Goal: Transaction & Acquisition: Purchase product/service

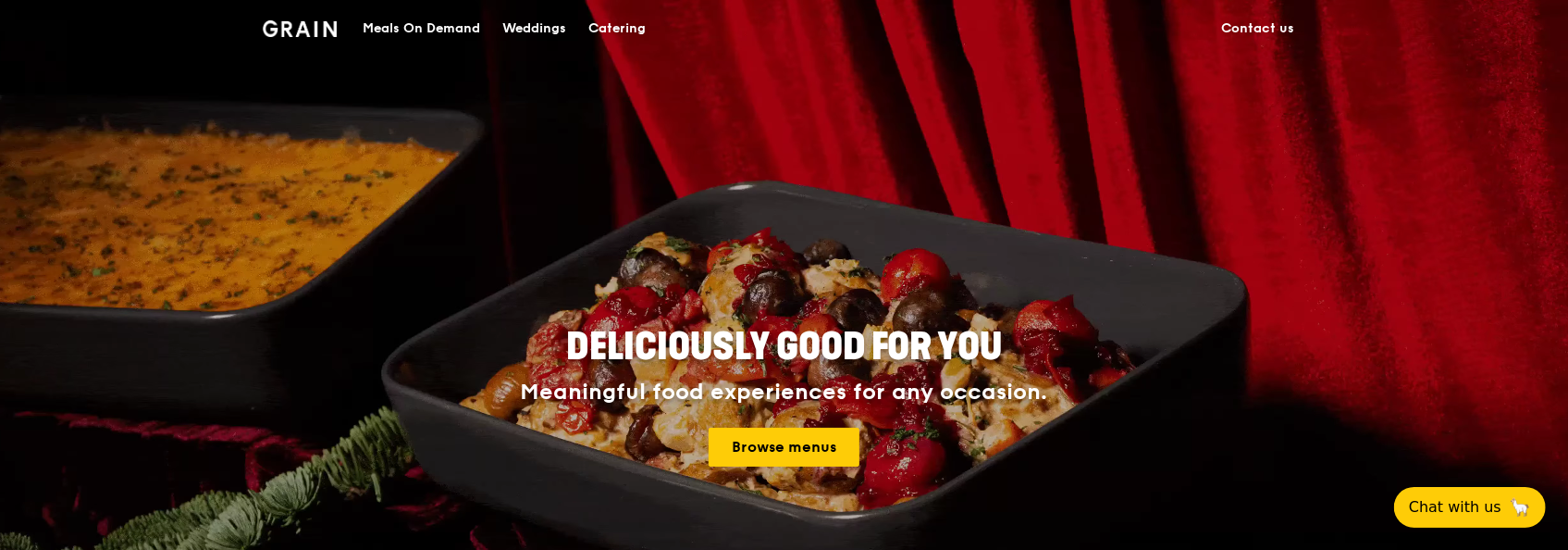
click at [600, 26] on div "Catering" at bounding box center [617, 29] width 57 height 55
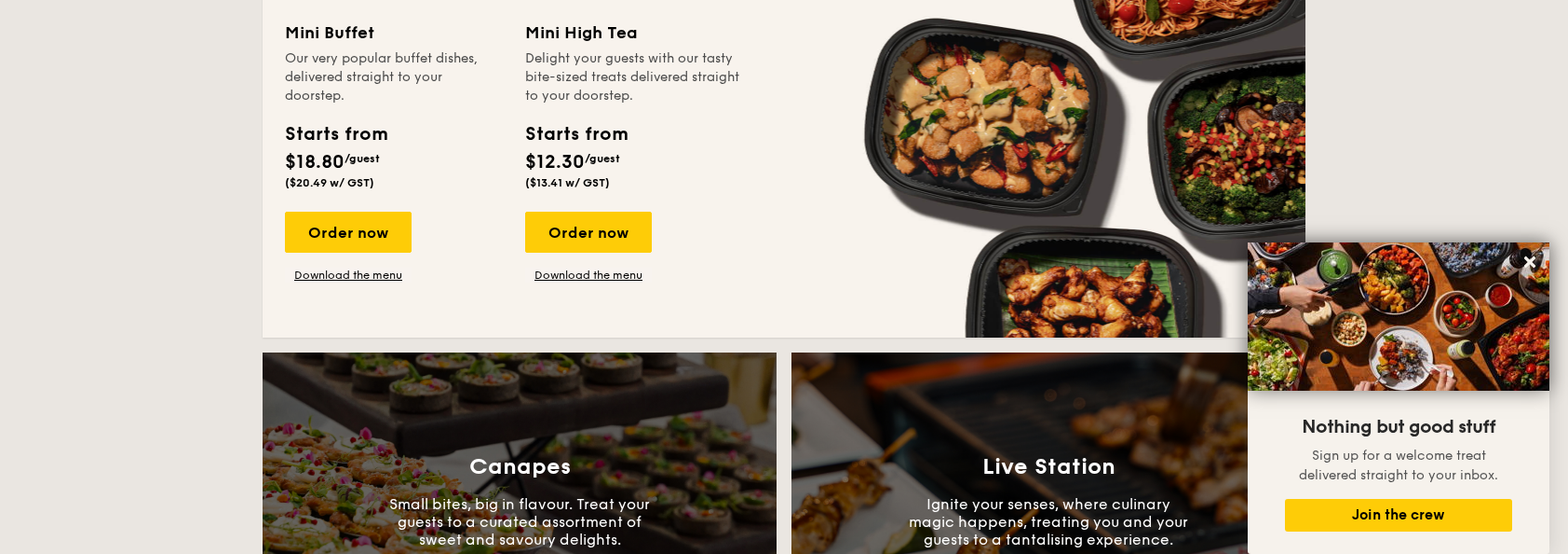
scroll to position [1727, 0]
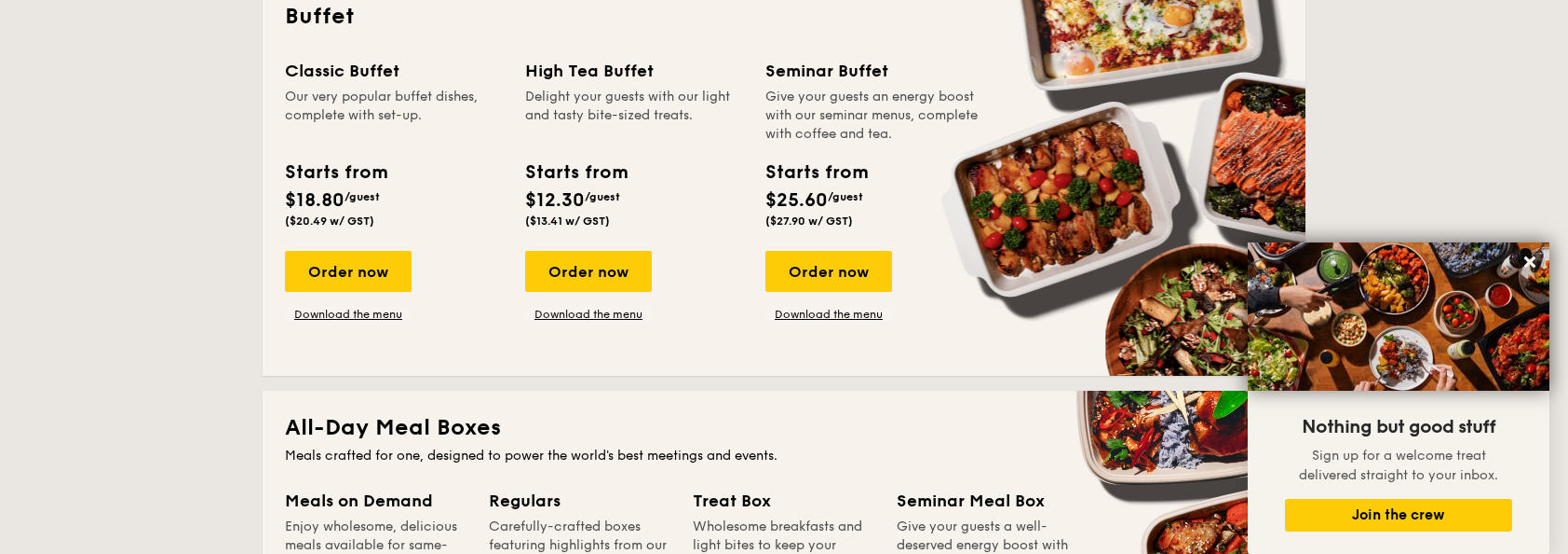
scroll to position [864, 0]
click at [354, 279] on div "Order now" at bounding box center [348, 272] width 127 height 41
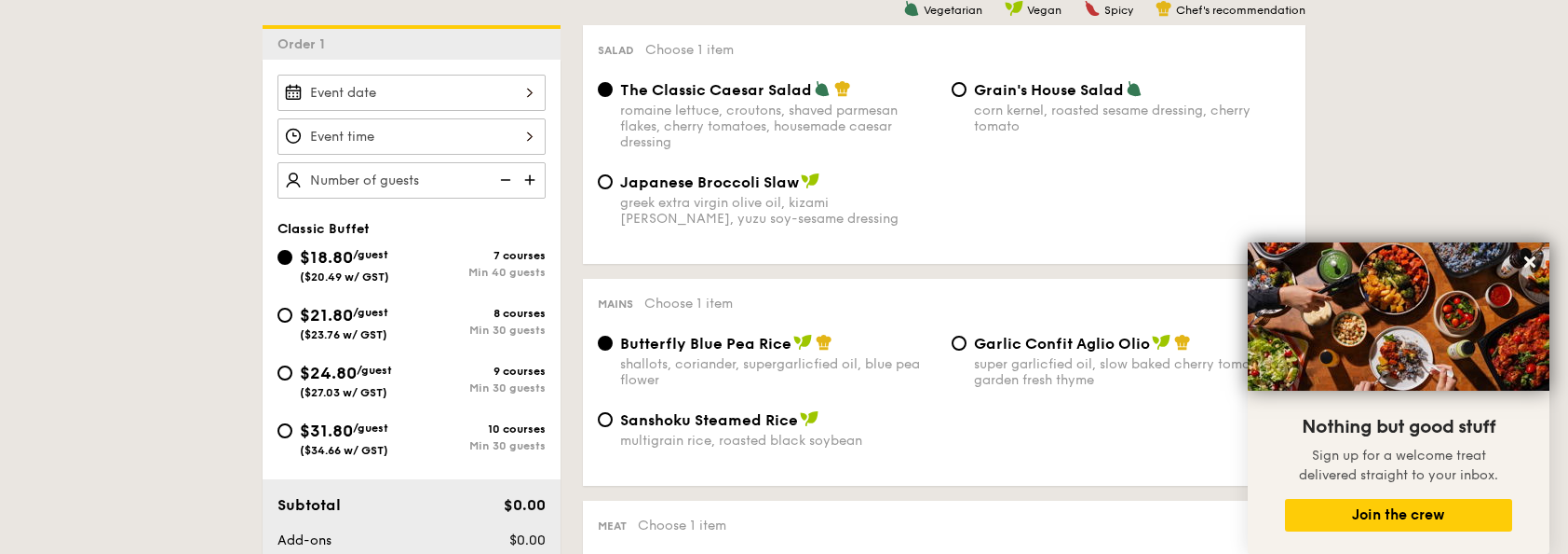
scroll to position [513, 0]
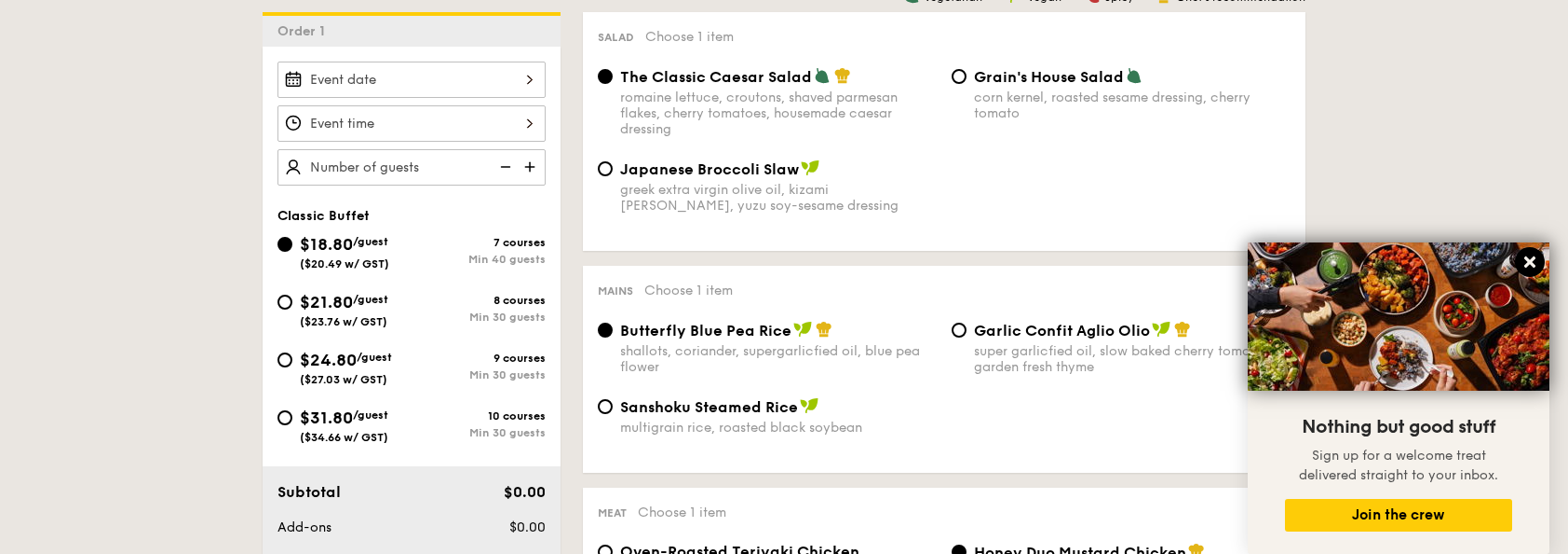
click at [1525, 258] on icon at bounding box center [1529, 262] width 11 height 11
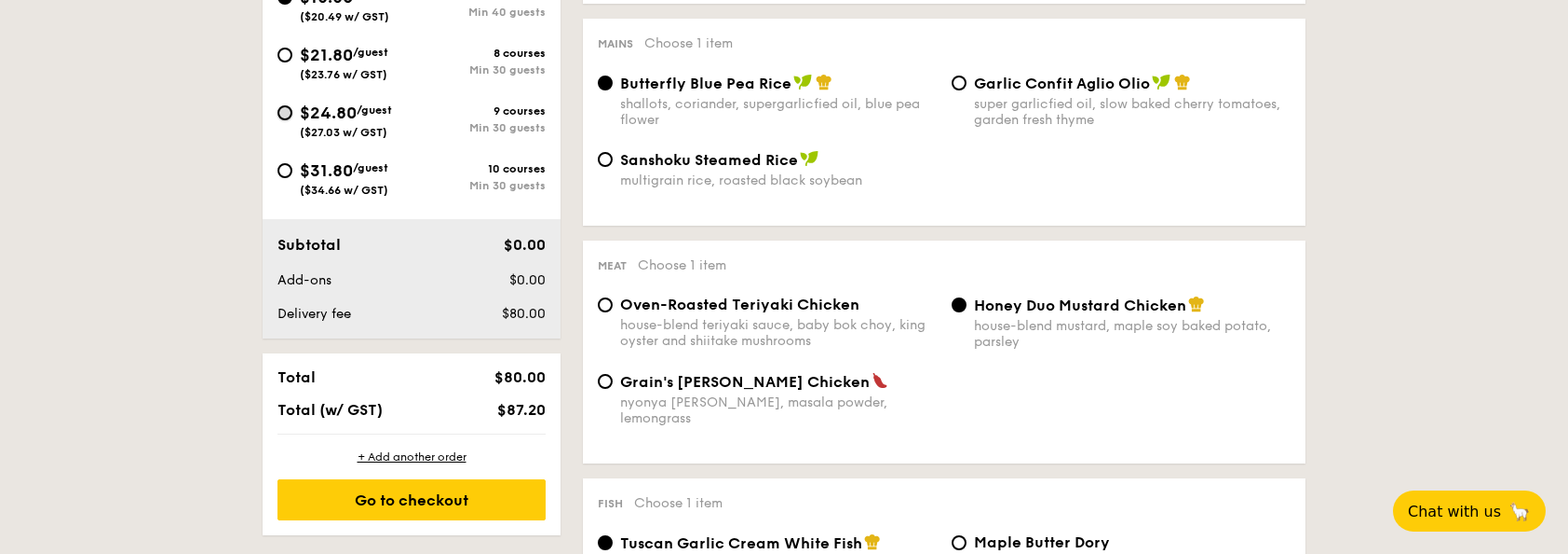
click at [290, 114] on input "$24.80 /guest ($27.03 w/ GST) 9 courses Min 30 guests" at bounding box center [284, 112] width 15 height 15
radio input "true"
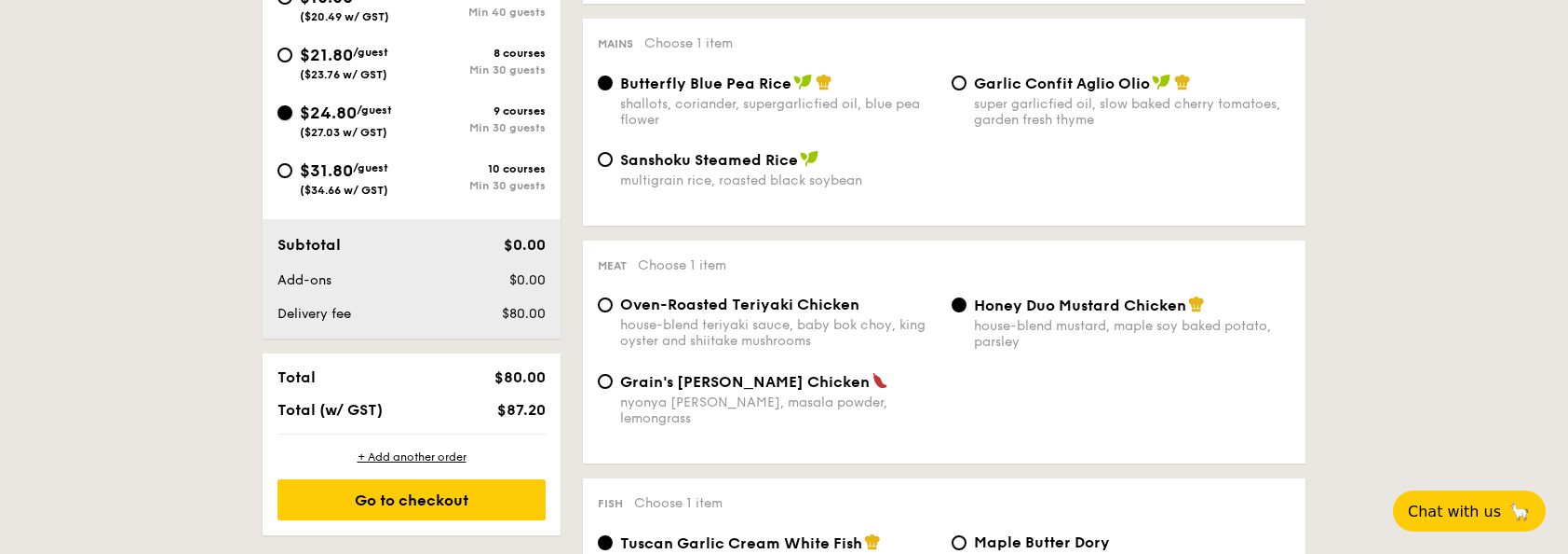
radio input "true"
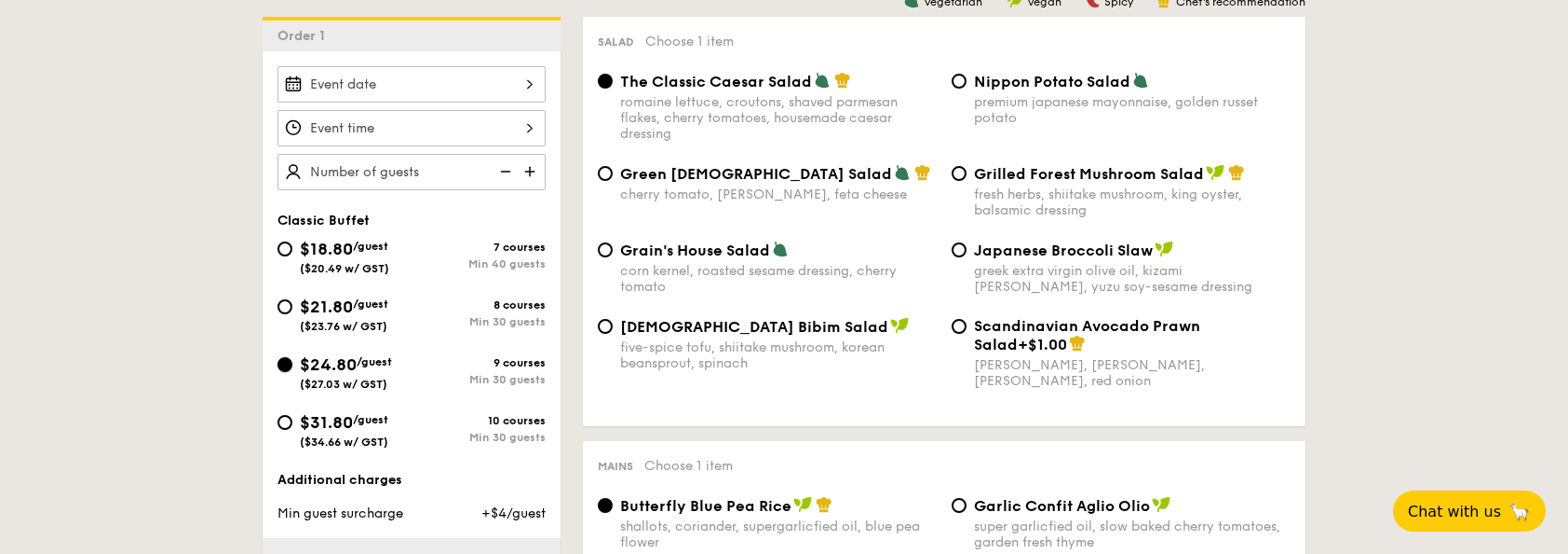
scroll to position [508, 0]
click at [531, 165] on img at bounding box center [532, 172] width 28 height 35
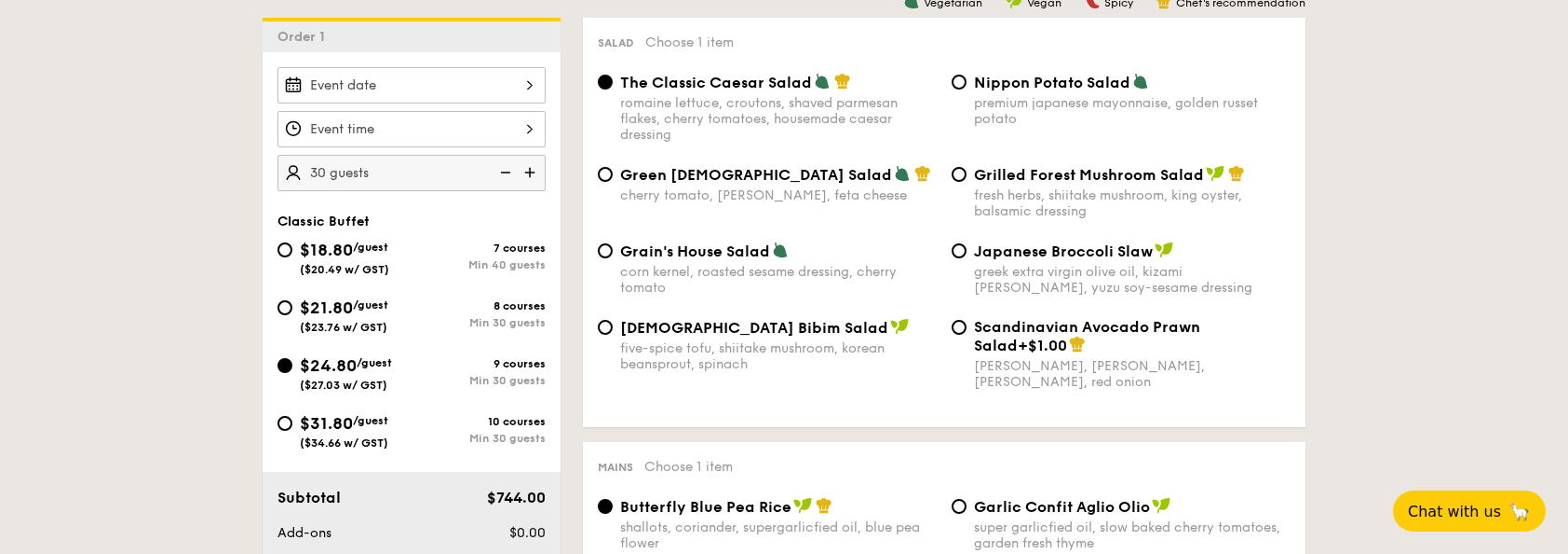
click at [504, 168] on img at bounding box center [504, 172] width 28 height 35
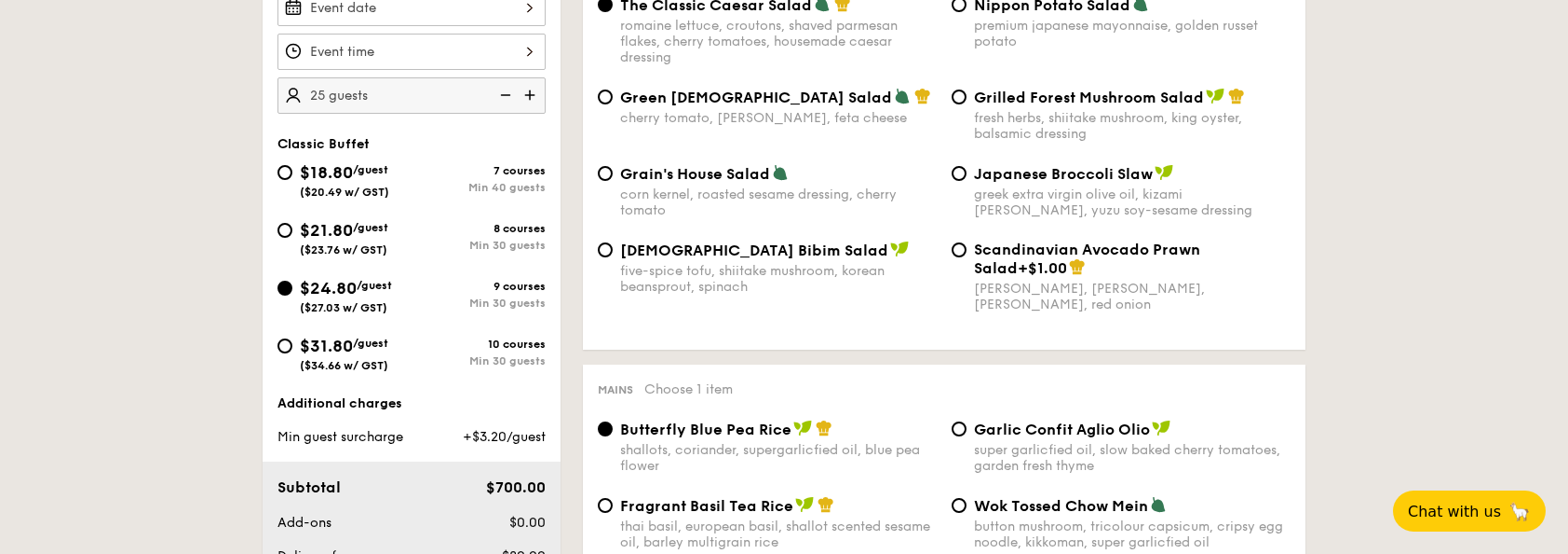
scroll to position [610, 0]
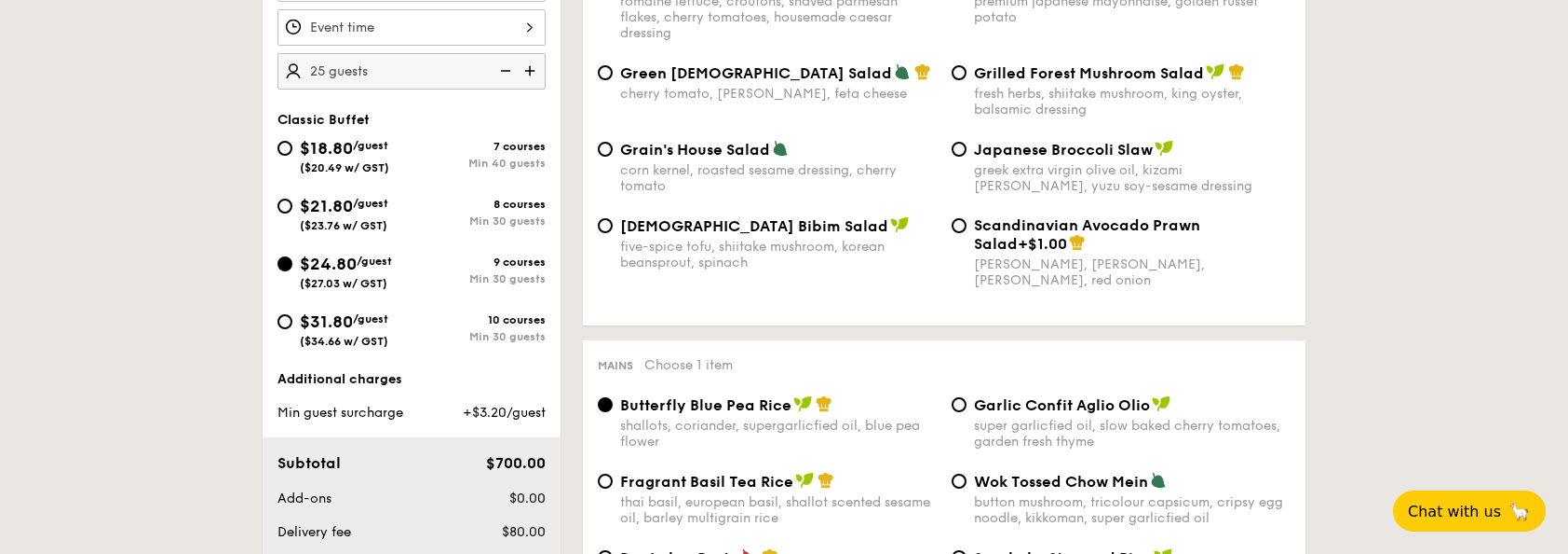
click at [526, 65] on img at bounding box center [532, 70] width 28 height 35
type input "30 guests"
